Goal: Communication & Community: Answer question/provide support

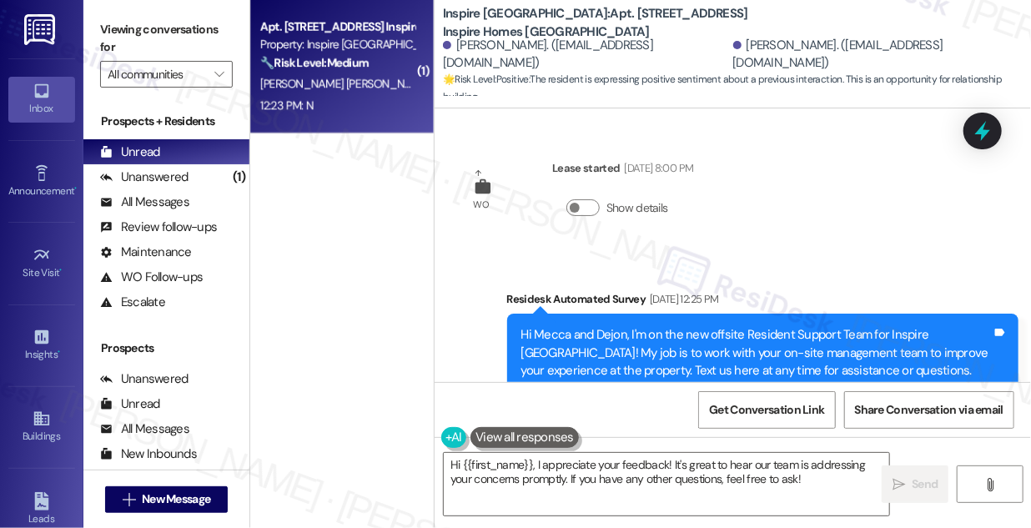
scroll to position [4605, 0]
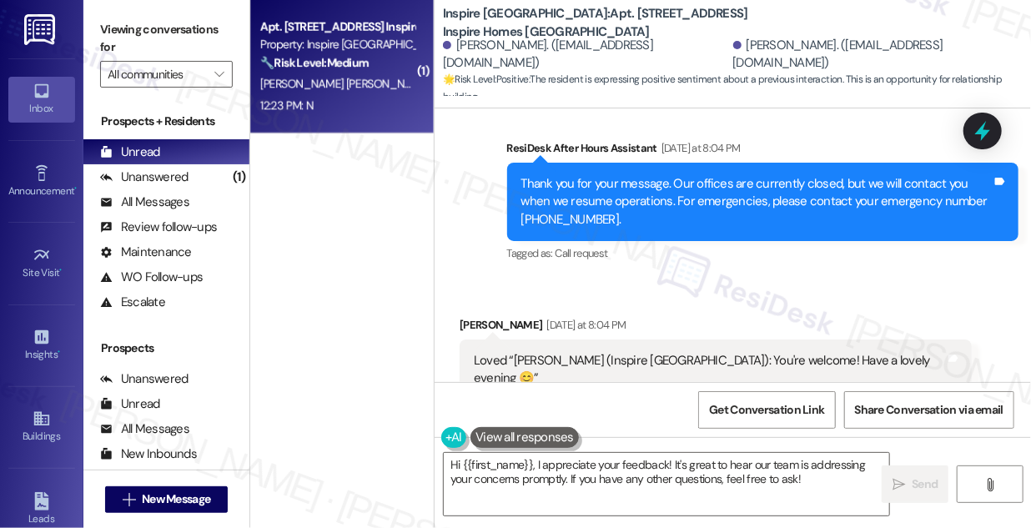
click at [368, 114] on div "12:23 PM: N 12:23 PM: N" at bounding box center [338, 105] width 158 height 21
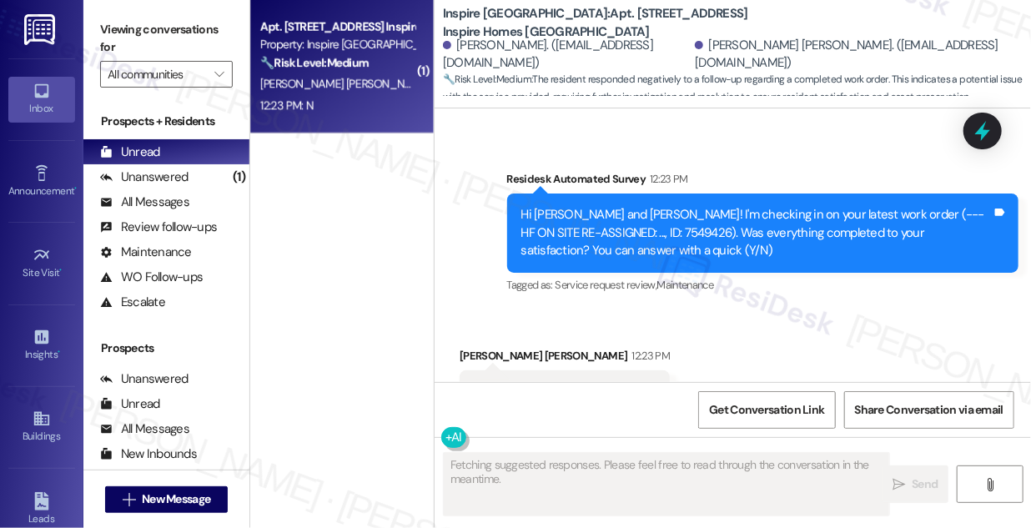
scroll to position [1784, 0]
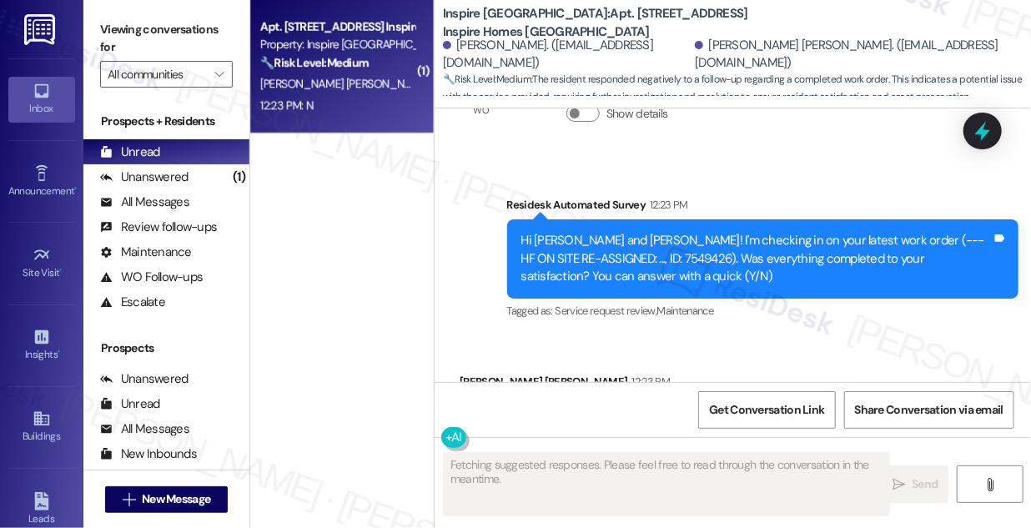
click at [677, 239] on div "Hi [PERSON_NAME] and [PERSON_NAME]! I'm checking in on your latest work order (…" at bounding box center [756, 258] width 471 height 53
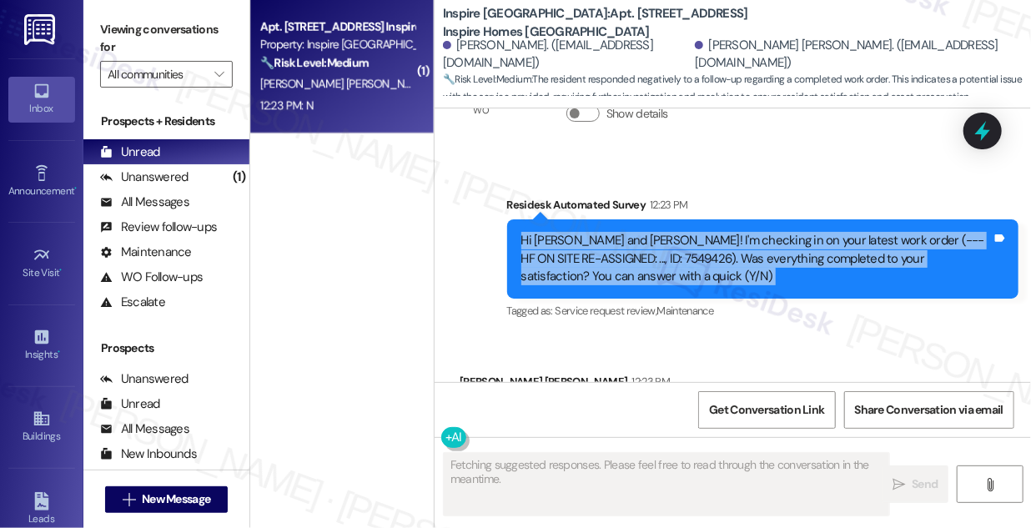
click at [677, 239] on div "Hi [PERSON_NAME] and [PERSON_NAME]! I'm checking in on your latest work order (…" at bounding box center [756, 258] width 471 height 53
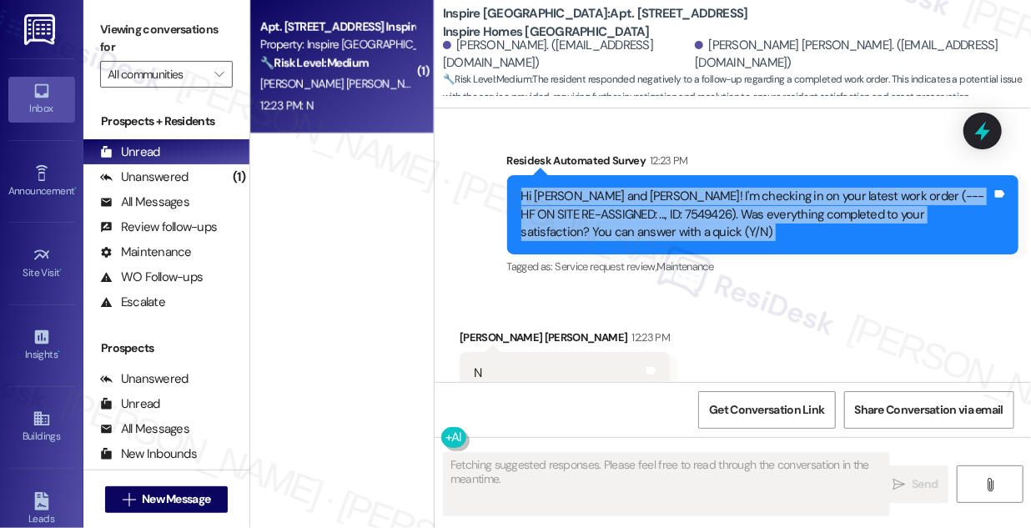
scroll to position [1861, 0]
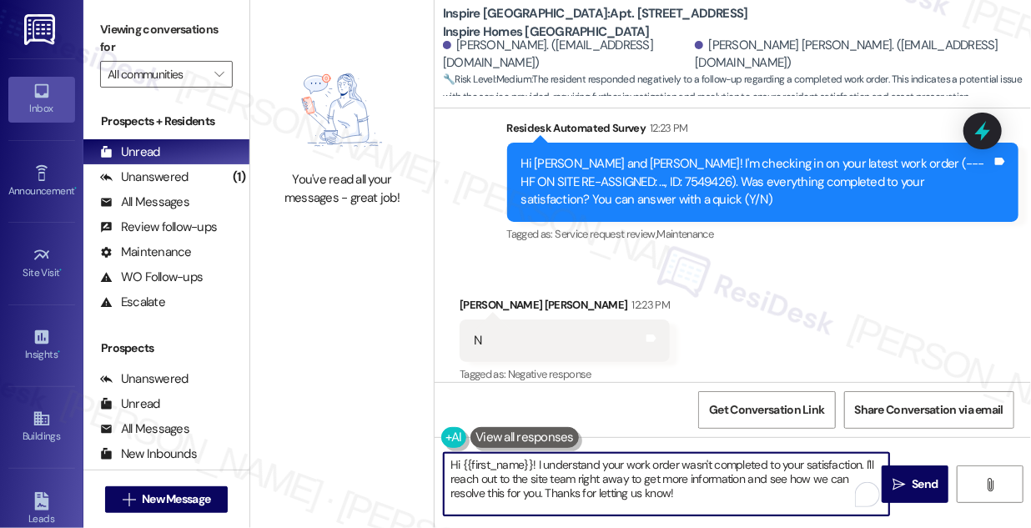
drag, startPoint x: 692, startPoint y: 492, endPoint x: 866, endPoint y: 444, distance: 180.9
click at [866, 444] on div "Hi {{first_name}}! I understand your work order wasn't completed to your satisf…" at bounding box center [733, 499] width 596 height 125
click at [665, 490] on textarea "Hi {{first_name}}! I understand your work order wasn't completed to your satisf…" at bounding box center [666, 484] width 445 height 63
click at [677, 485] on textarea "Hi {{first_name}}! I understand your work order wasn't completed to your satisf…" at bounding box center [666, 484] width 445 height 63
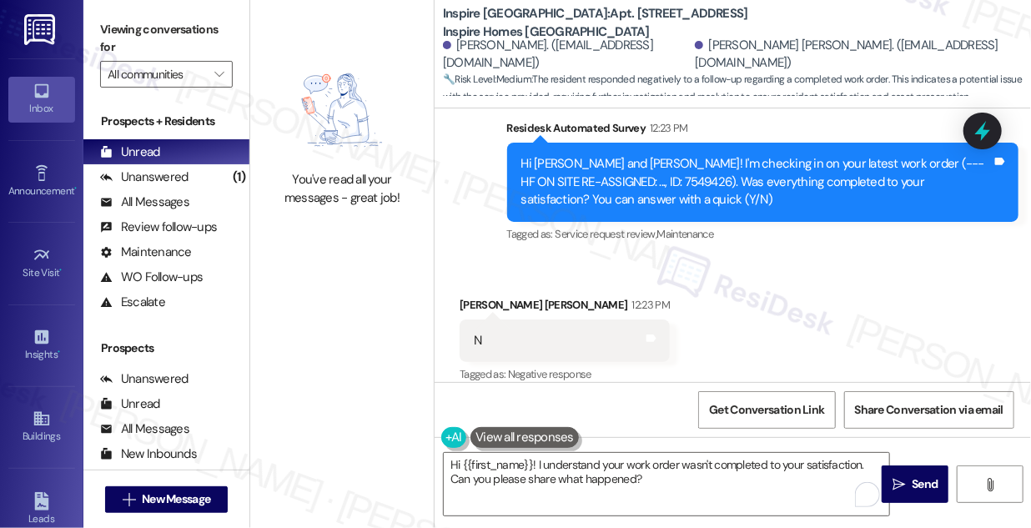
click at [477, 296] on div "[PERSON_NAME] [PERSON_NAME] 12:23 PM" at bounding box center [565, 307] width 210 height 23
click at [462, 296] on div "[PERSON_NAME] [PERSON_NAME] 12:23 PM" at bounding box center [565, 307] width 210 height 23
copy div "[PERSON_NAME]"
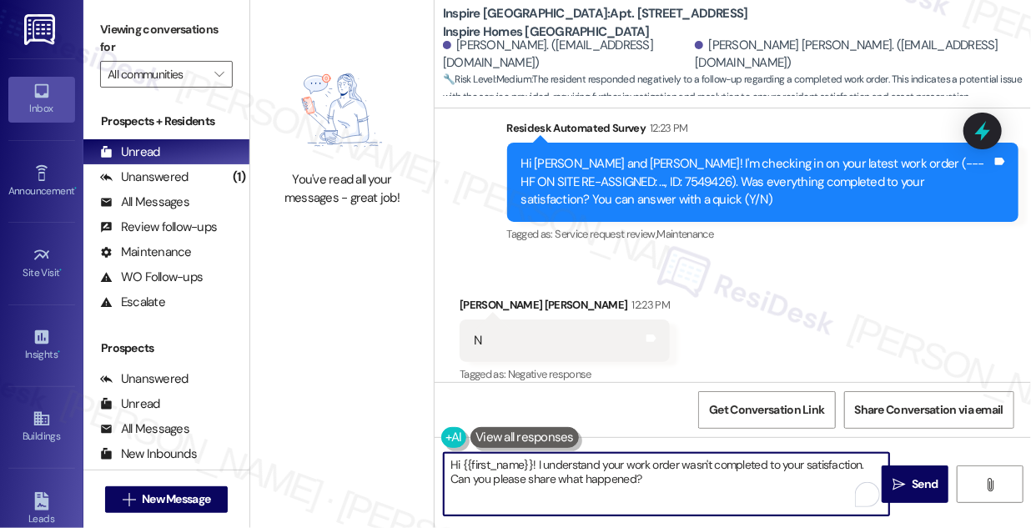
drag, startPoint x: 460, startPoint y: 465, endPoint x: 532, endPoint y: 446, distance: 74.0
click at [532, 452] on div "Hi {{first_name}}! I understand your work order wasn't completed to your satisf…" at bounding box center [658, 484] width 447 height 64
paste textarea "[PERSON_NAME]"
click at [575, 455] on textarea "Hi [PERSON_NAME]! I understand your work order wasn't completed to your satisfa…" at bounding box center [666, 484] width 445 height 63
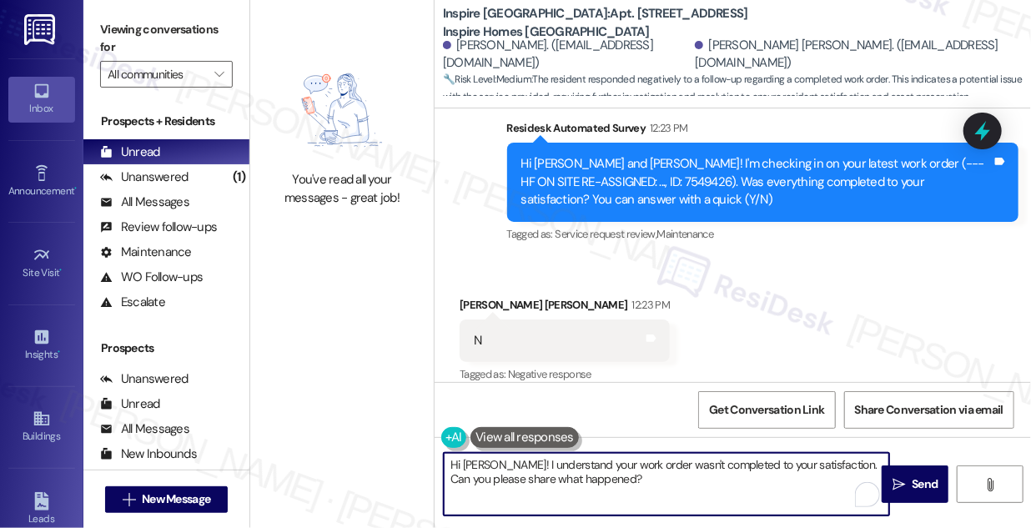
click at [575, 455] on textarea "Hi [PERSON_NAME]! I understand your work order wasn't completed to your satisfa…" at bounding box center [666, 484] width 445 height 63
click at [691, 454] on textarea "Hi [PERSON_NAME]! I understand your work order wasn't completed to your satisfa…" at bounding box center [666, 484] width 445 height 63
click at [653, 472] on textarea "Hi [PERSON_NAME]! I understand your work order wasn't completed to your satisfa…" at bounding box center [666, 484] width 445 height 63
click at [652, 468] on textarea "Hi [PERSON_NAME]! I understand your work order wasn't completed to your satisfa…" at bounding box center [666, 484] width 445 height 63
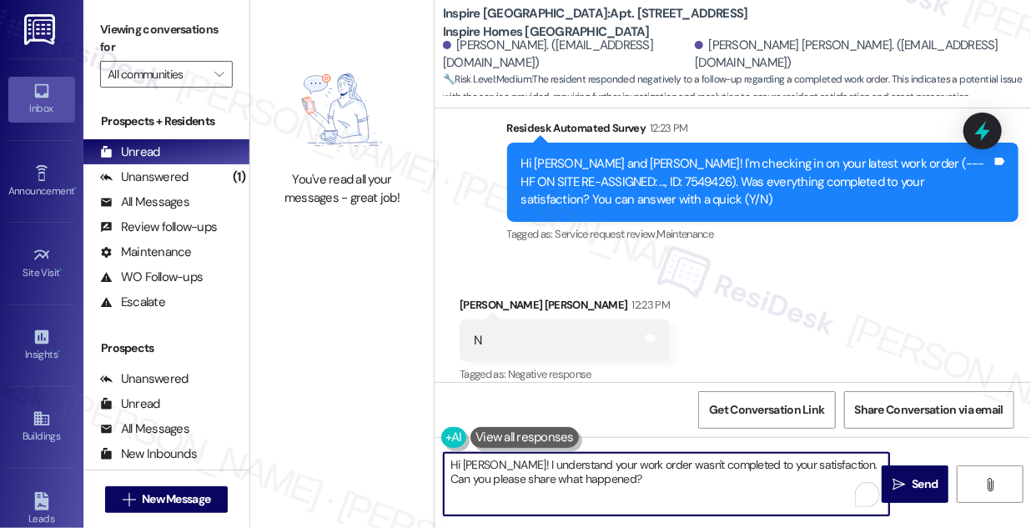
click at [645, 477] on textarea "Hi [PERSON_NAME]! I understand your work order wasn't completed to your satisfa…" at bounding box center [666, 484] width 445 height 63
click at [618, 470] on textarea "Hi [PERSON_NAME]! I understand your work order wasn't completed to your satisfa…" at bounding box center [666, 484] width 445 height 63
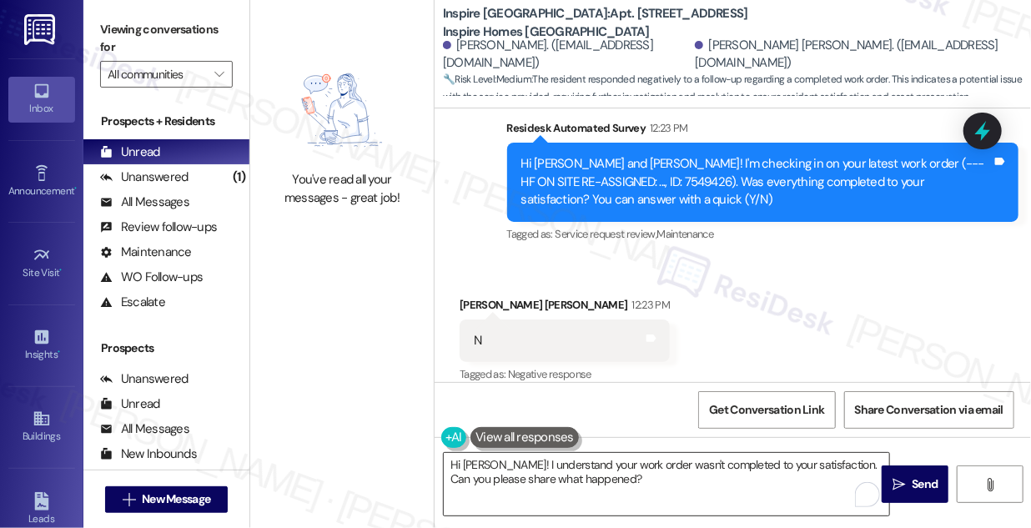
drag, startPoint x: 924, startPoint y: 486, endPoint x: 652, endPoint y: 470, distance: 272.4
click at [652, 470] on div "Hi [PERSON_NAME]! I understand your work order wasn't completed to your satisfa…" at bounding box center [733, 499] width 596 height 125
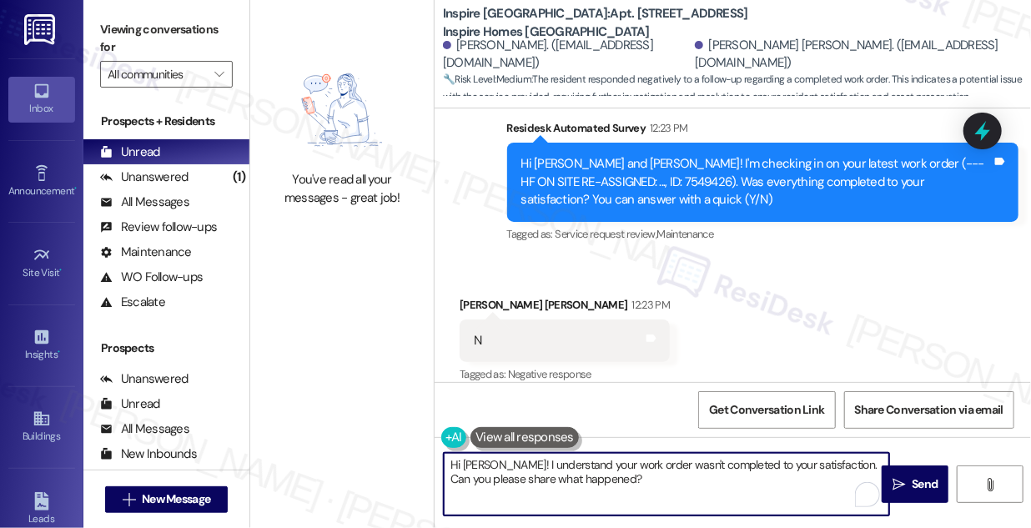
click at [611, 475] on textarea "Hi [PERSON_NAME]! I understand your work order wasn't completed to your satisfa…" at bounding box center [666, 484] width 445 height 63
drag, startPoint x: 489, startPoint y: 462, endPoint x: 550, endPoint y: 462, distance: 60.9
click at [550, 462] on textarea "Hi [PERSON_NAME]! I understand your work order wasn't completed to your satisfa…" at bounding box center [666, 484] width 445 height 63
type textarea "Hi [PERSON_NAME]! I'm sorry to hear your work order wasn't completed to your sa…"
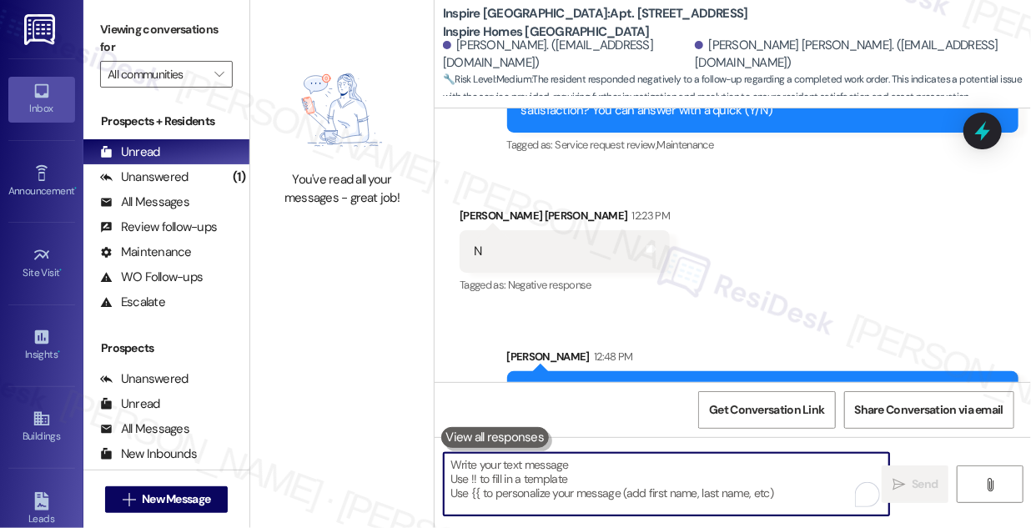
scroll to position [1995, 0]
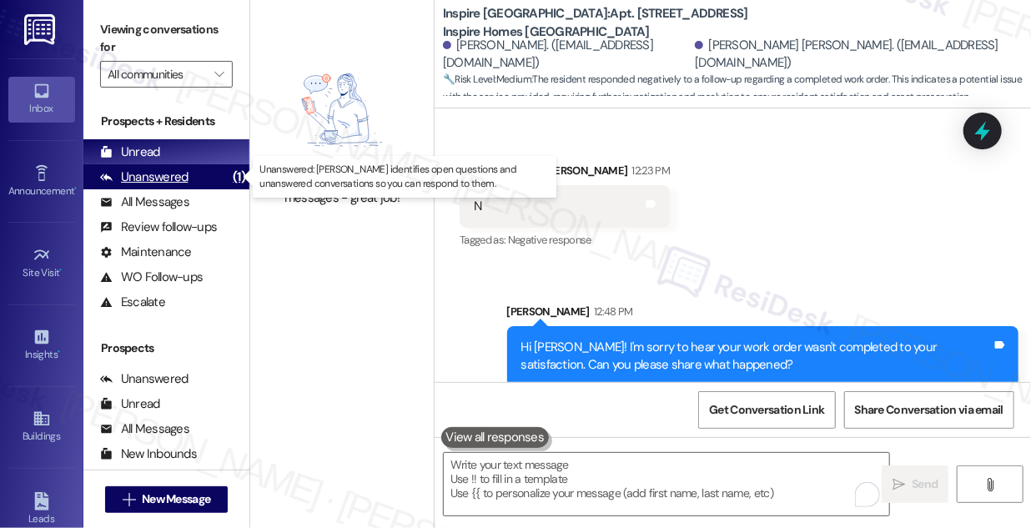
click at [207, 169] on div "Unanswered (1)" at bounding box center [166, 176] width 166 height 25
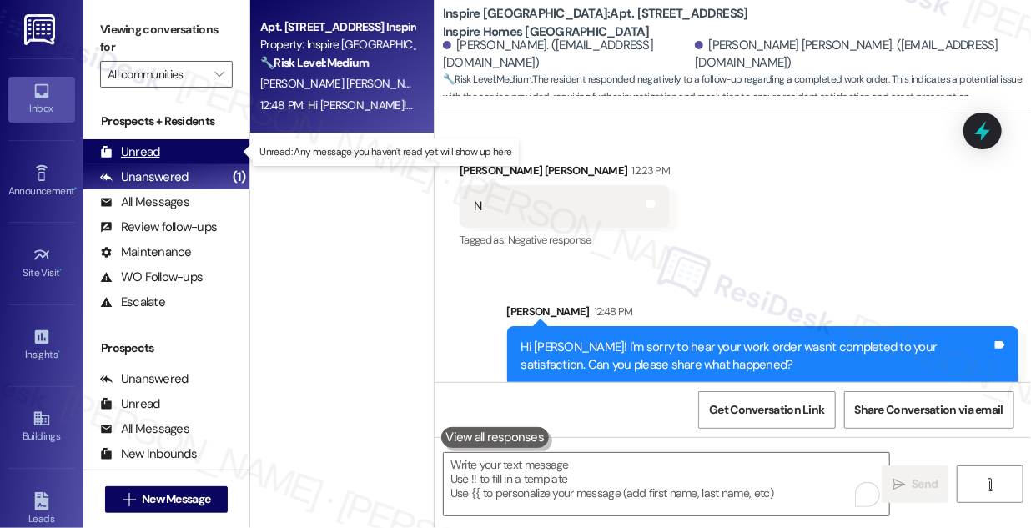
click at [200, 141] on div "Unread (0)" at bounding box center [166, 151] width 166 height 25
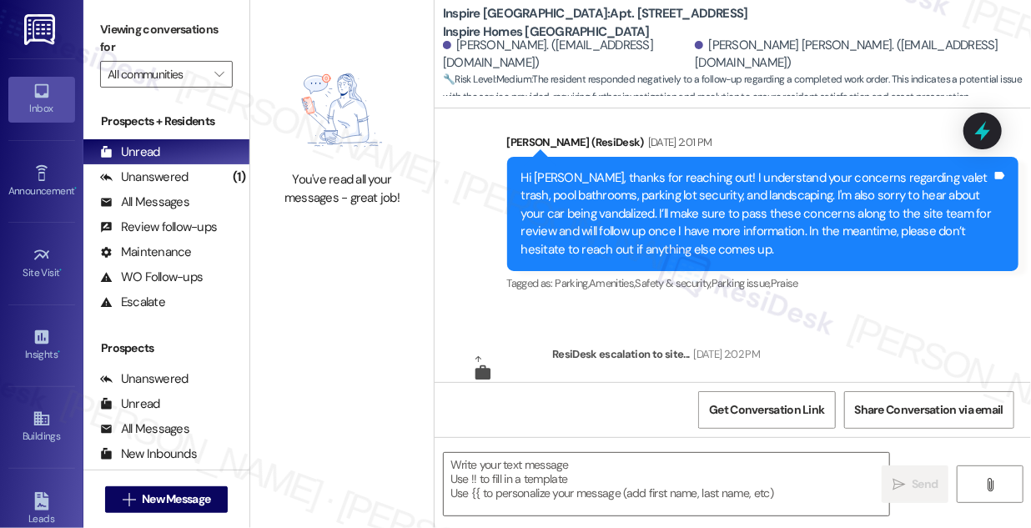
type textarea "Fetching suggested responses. Please feel free to read through the conversation…"
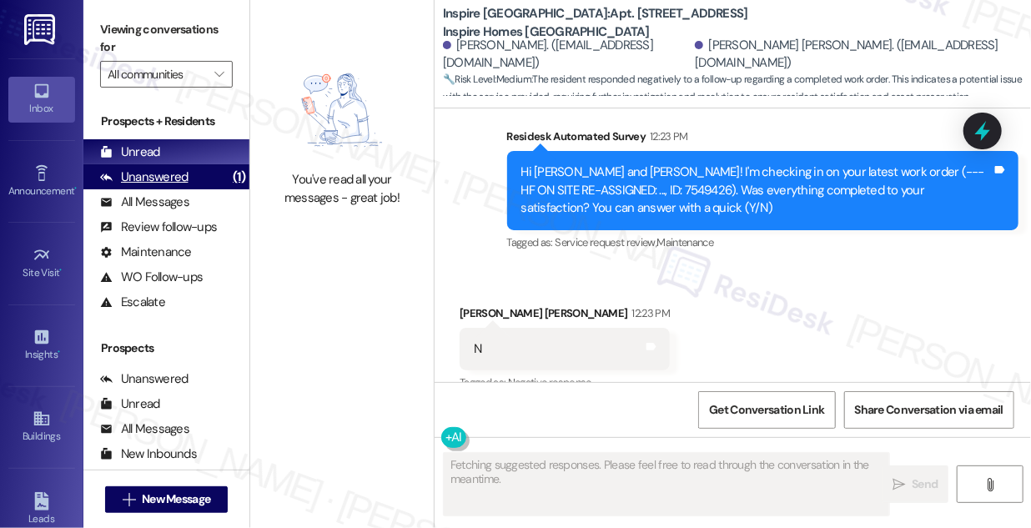
scroll to position [1860, 0]
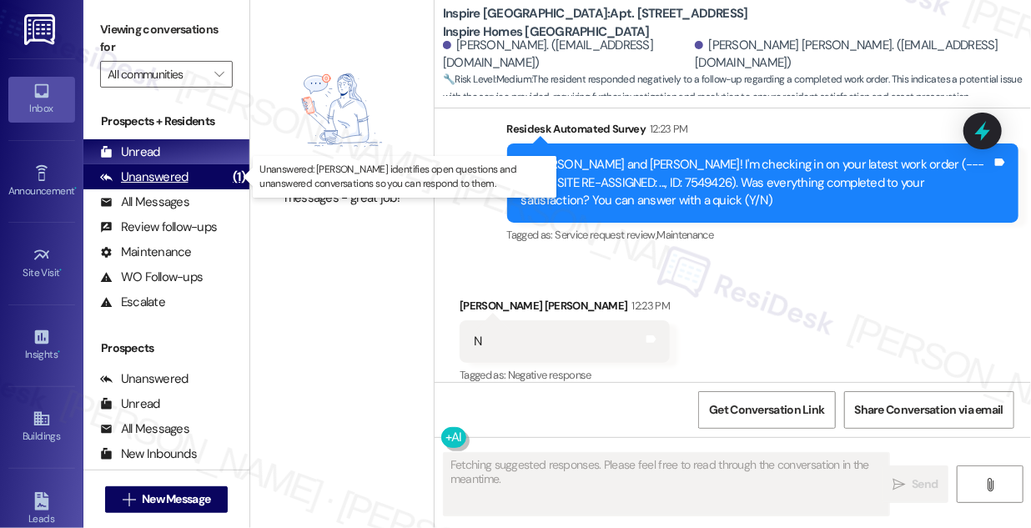
click at [219, 182] on div "Unanswered (1)" at bounding box center [166, 176] width 166 height 25
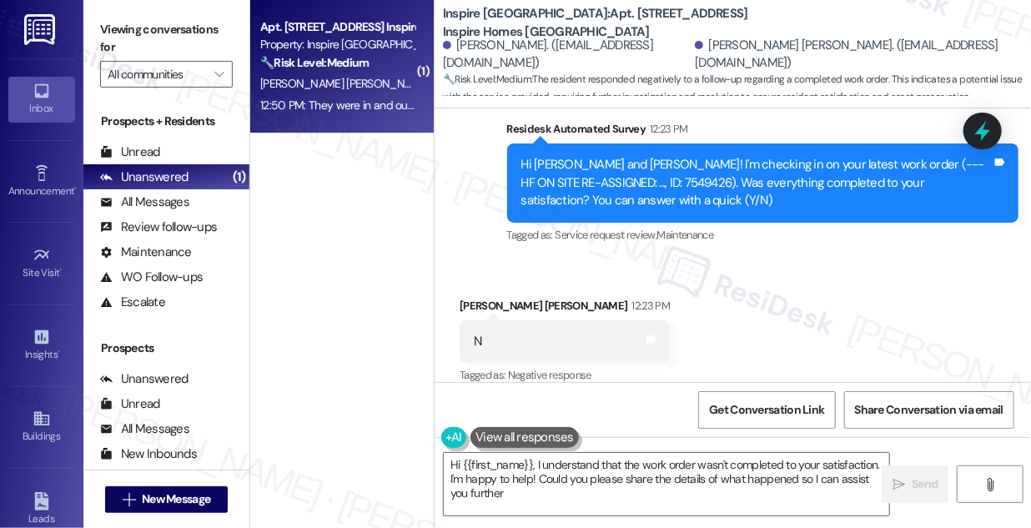
type textarea "Hi {{first_name}}, I understand that the work order wasn't completed to your sa…"
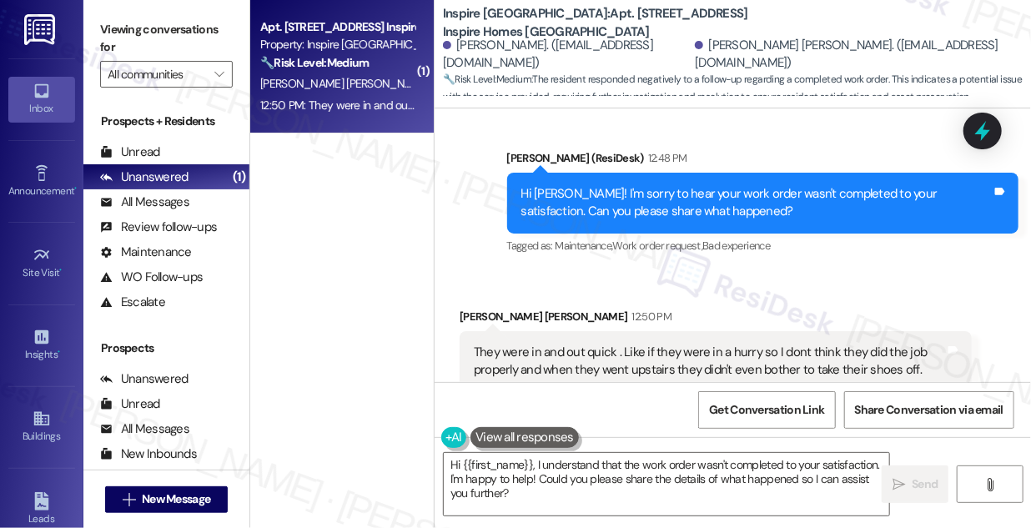
scroll to position [2153, 0]
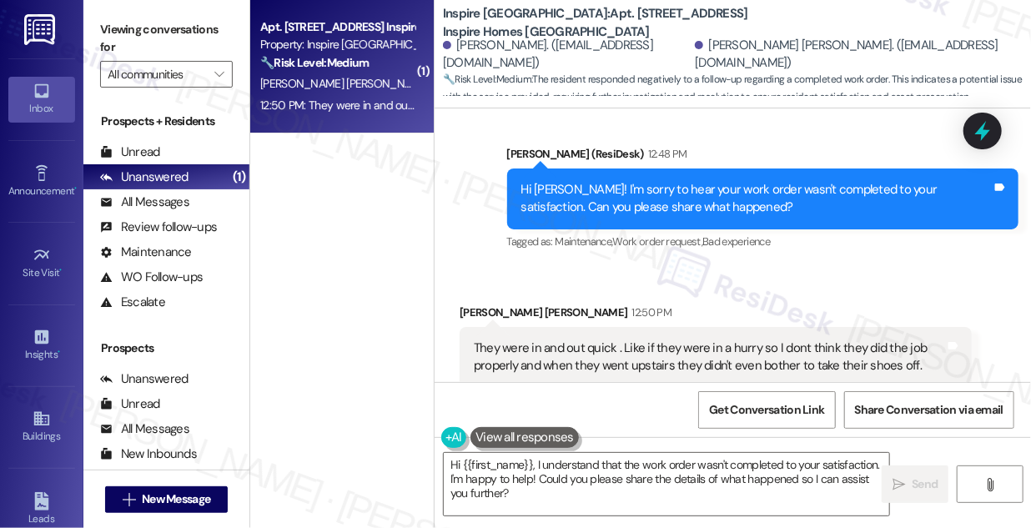
click at [122, 13] on div "Viewing conversations for All communities " at bounding box center [166, 52] width 166 height 104
